Goal: Check status: Check status

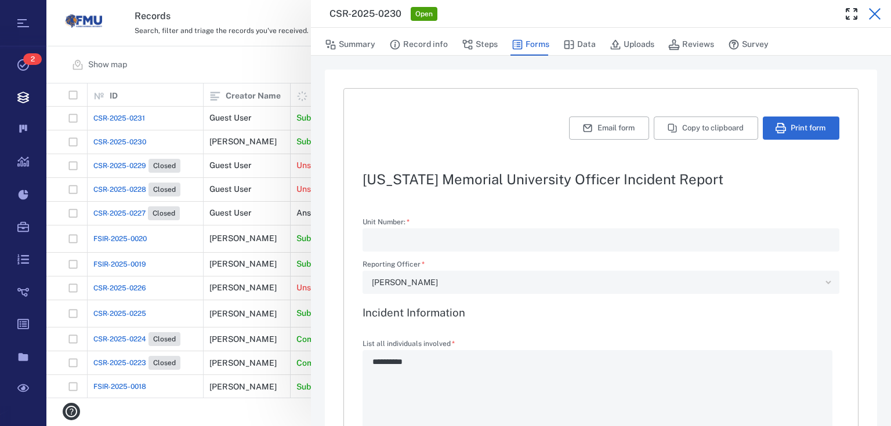
click at [873, 12] on icon "button" at bounding box center [875, 14] width 12 height 12
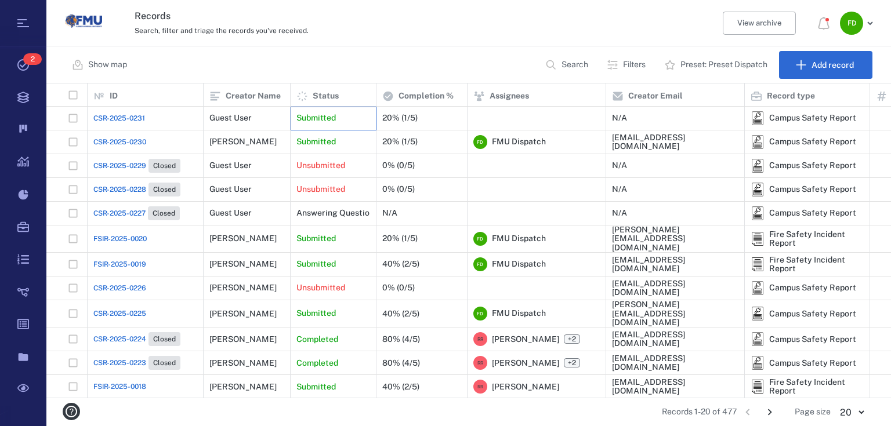
click at [351, 119] on div "Submitted" at bounding box center [333, 118] width 74 height 23
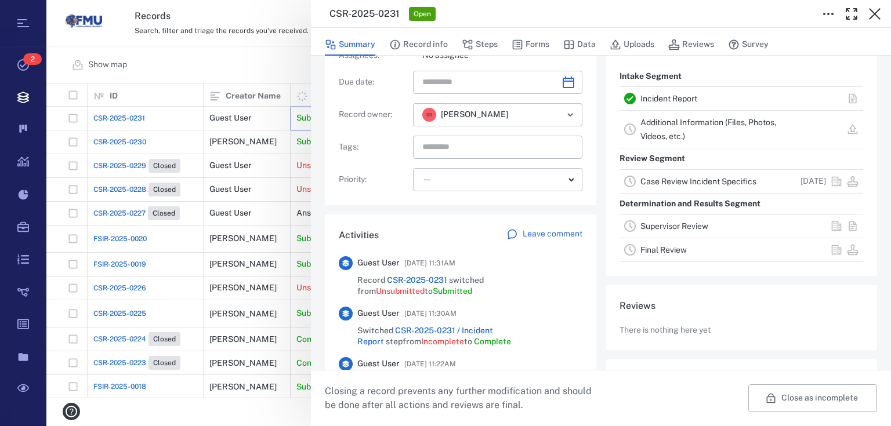
scroll to position [265, 0]
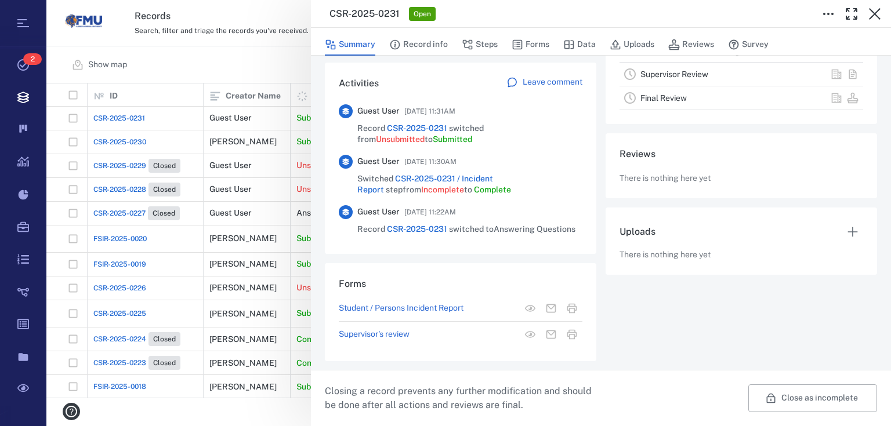
drag, startPoint x: 290, startPoint y: 61, endPoint x: 837, endPoint y: 20, distance: 548.6
click at [290, 60] on div "CSR-2025-0231 Open Summary Record info Steps Forms Data Uploads Reviews Survey …" at bounding box center [468, 213] width 845 height 426
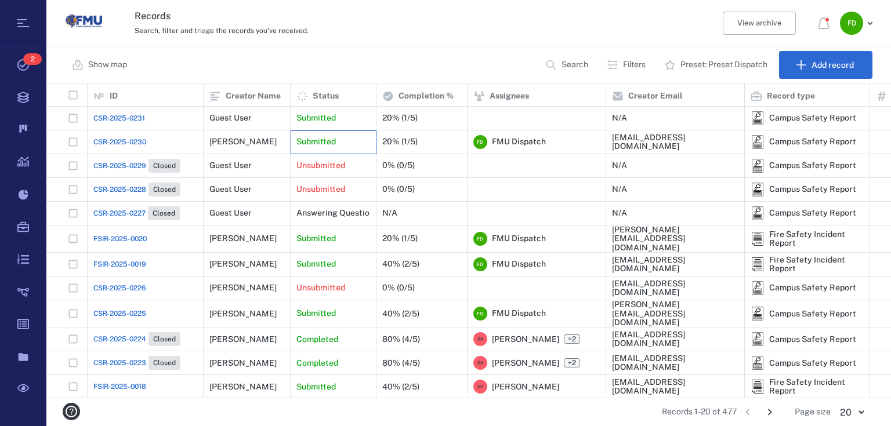
click at [341, 140] on div "Submitted" at bounding box center [333, 142] width 74 height 23
click at [422, 114] on div "20% (1/5)" at bounding box center [421, 118] width 79 height 23
click at [316, 119] on p "Submitted" at bounding box center [315, 119] width 39 height 12
click at [260, 115] on div "Guest User" at bounding box center [246, 118] width 75 height 23
click at [615, 121] on div "N/A" at bounding box center [619, 118] width 15 height 9
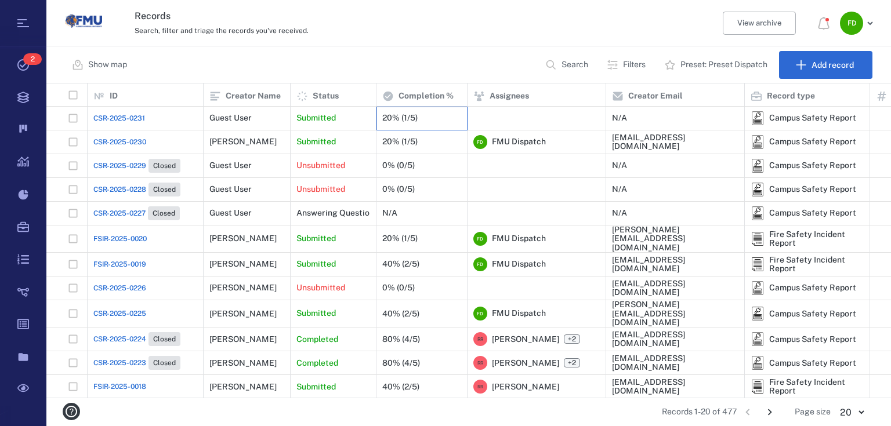
click at [422, 123] on div "20% (1/5)" at bounding box center [421, 118] width 79 height 23
click at [420, 117] on div "20% (1/5)" at bounding box center [421, 118] width 79 height 23
click at [161, 115] on div "CSR-2025-0231" at bounding box center [145, 118] width 104 height 23
click at [392, 121] on div "20% (1/5)" at bounding box center [399, 118] width 35 height 9
click at [323, 115] on p "Submitted" at bounding box center [315, 119] width 39 height 12
